Goal: Check status: Check status

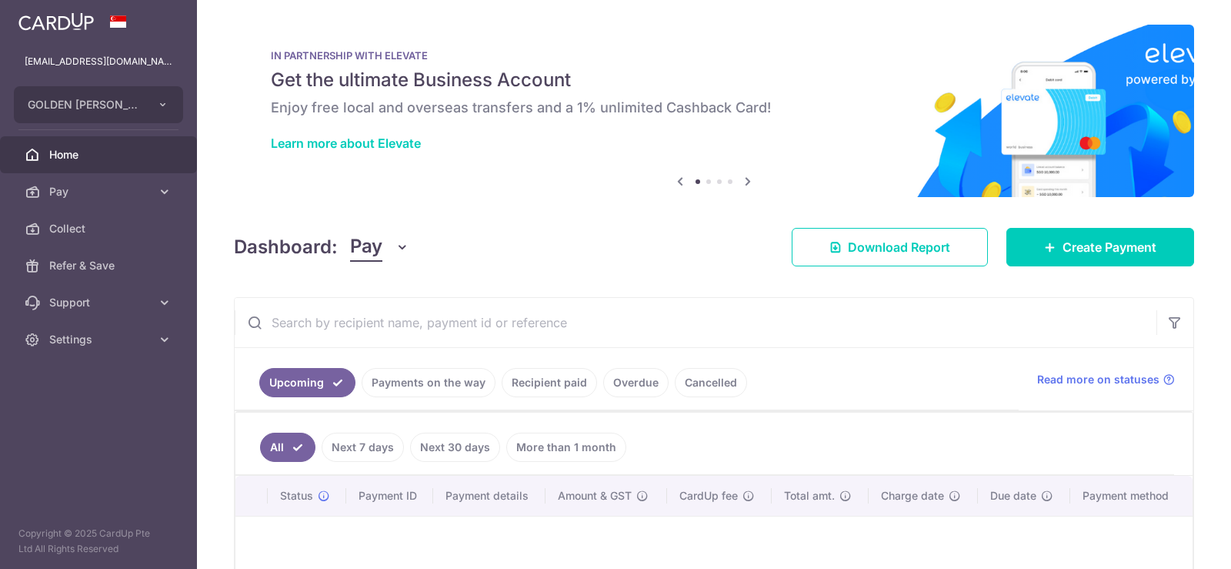
click at [547, 386] on link "Recipient paid" at bounding box center [549, 382] width 95 height 29
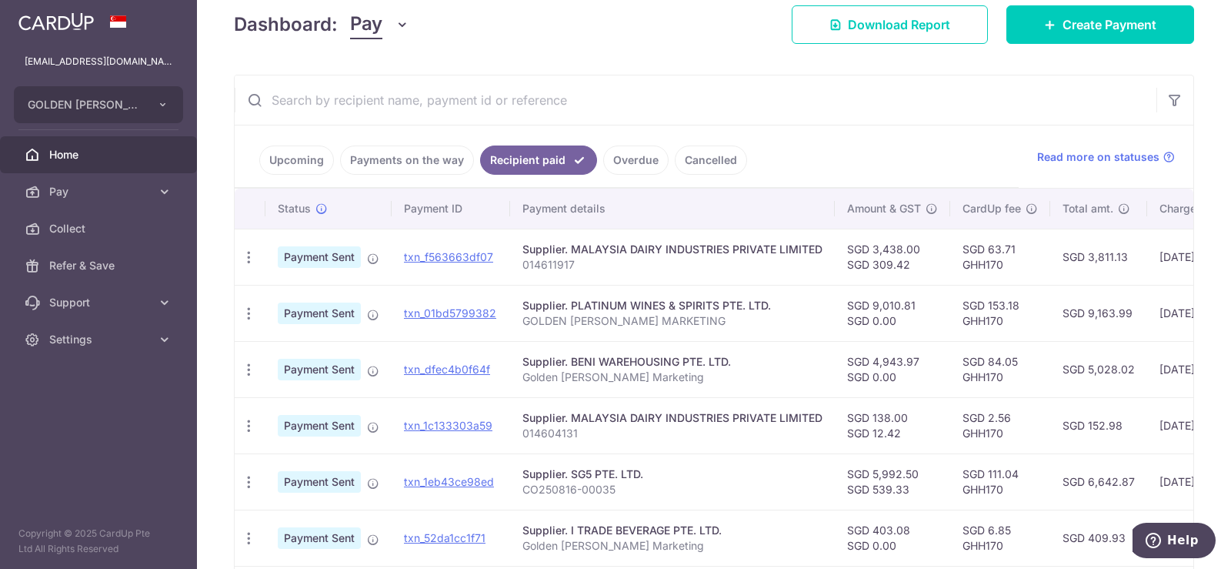
scroll to position [231, 0]
